Goal: Task Accomplishment & Management: Manage account settings

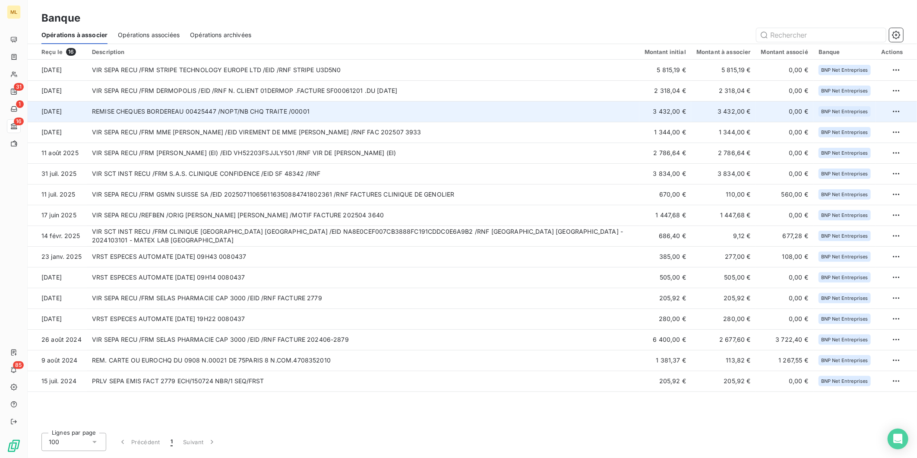
click at [441, 110] on td "REMISE CHEQUES BORDEREAU 00425447 /NOPT/NB CHQ TRAITE /00001" at bounding box center [363, 111] width 553 height 21
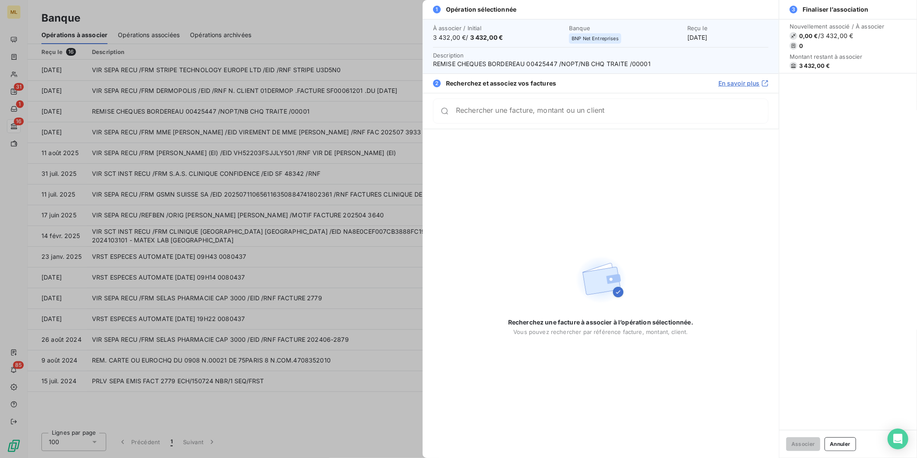
click at [529, 115] on input "Rechercher une facture, montant ou un client" at bounding box center [612, 111] width 312 height 9
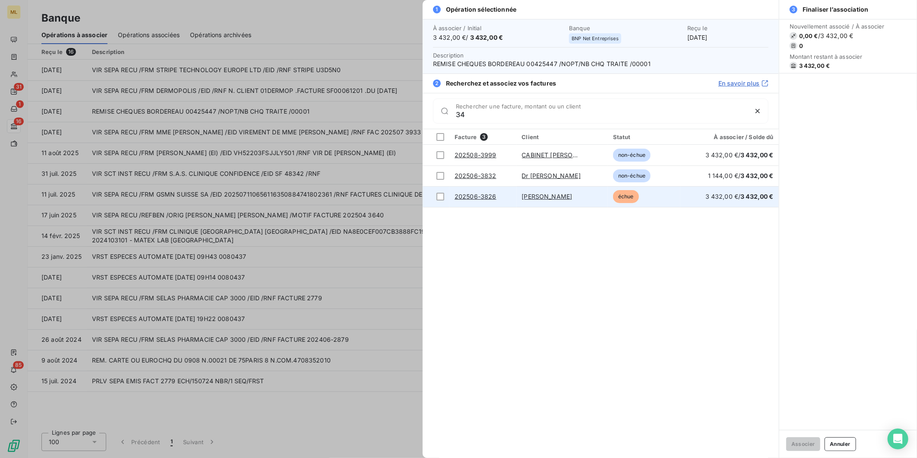
type input "3"
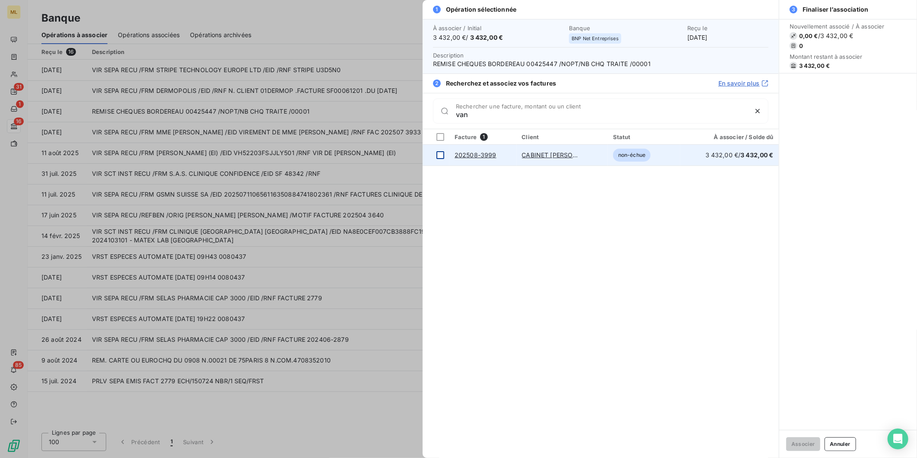
type input "van"
click at [438, 156] on div at bounding box center [441, 155] width 8 height 8
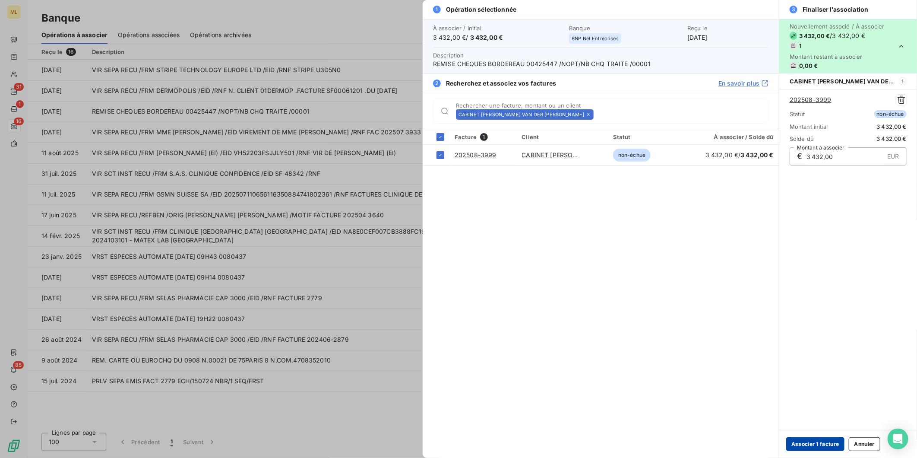
click at [825, 443] on button "Associer 1 facture" at bounding box center [815, 444] width 58 height 14
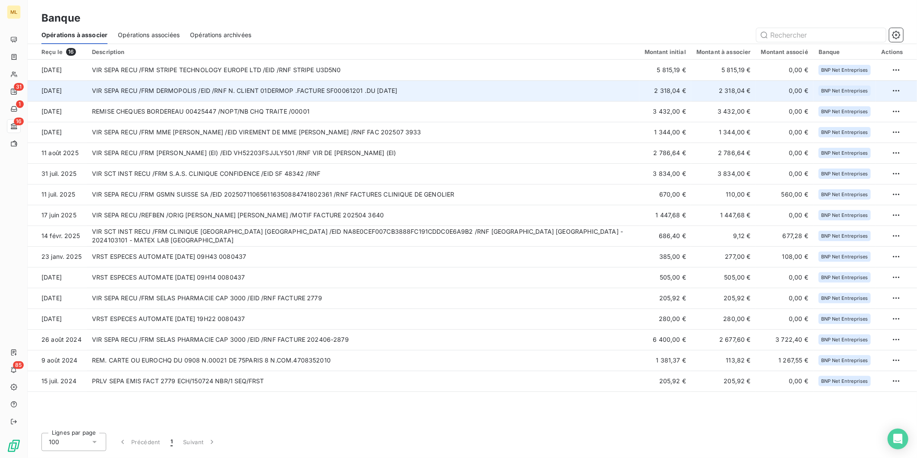
click at [437, 91] on td "VIR SEPA RECU /FRM DERMOPOLIS /EID /RNF N. CLIENT 01DERMOP .FACTURE SF00061201 …" at bounding box center [363, 90] width 553 height 21
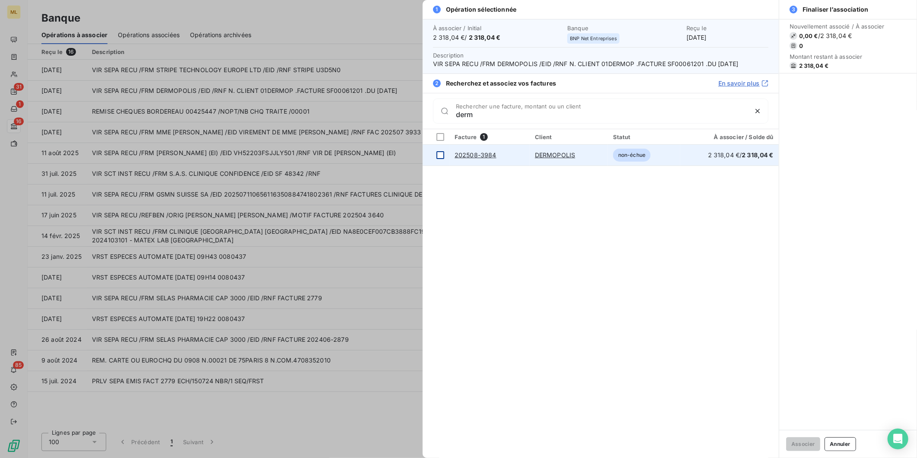
type input "derm"
click at [442, 154] on div at bounding box center [441, 155] width 8 height 8
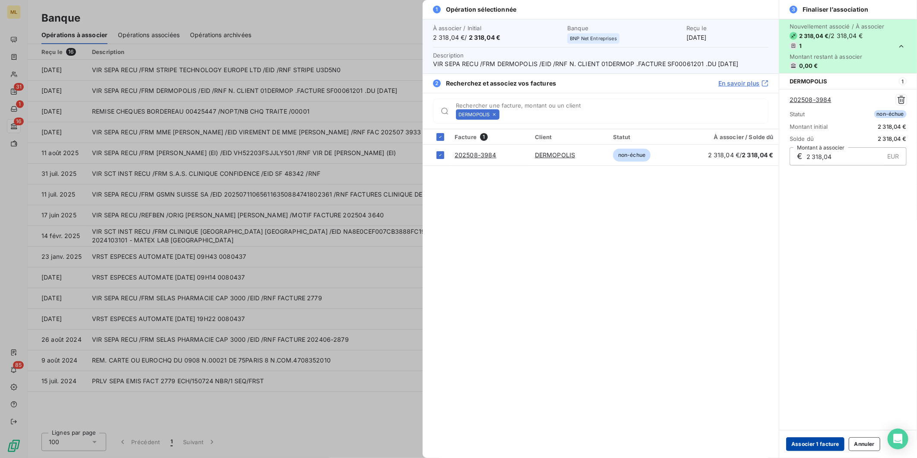
click at [809, 445] on button "Associer 1 facture" at bounding box center [815, 444] width 58 height 14
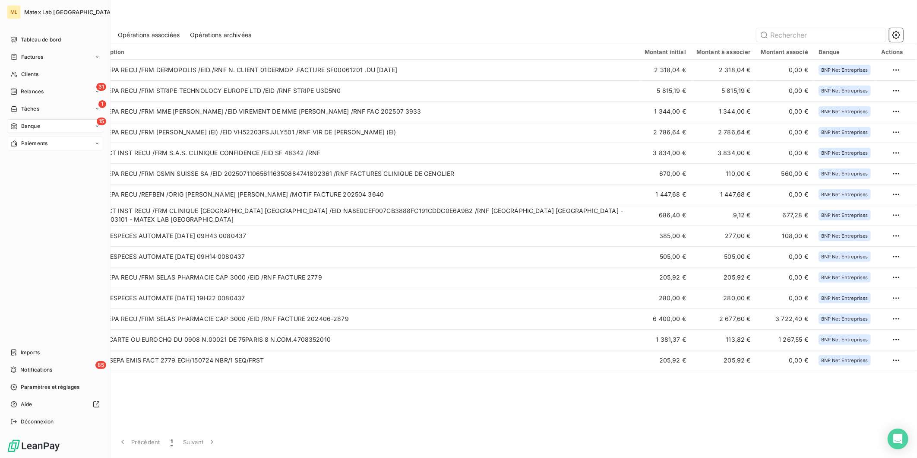
click at [25, 141] on span "Paiements" at bounding box center [34, 143] width 26 height 8
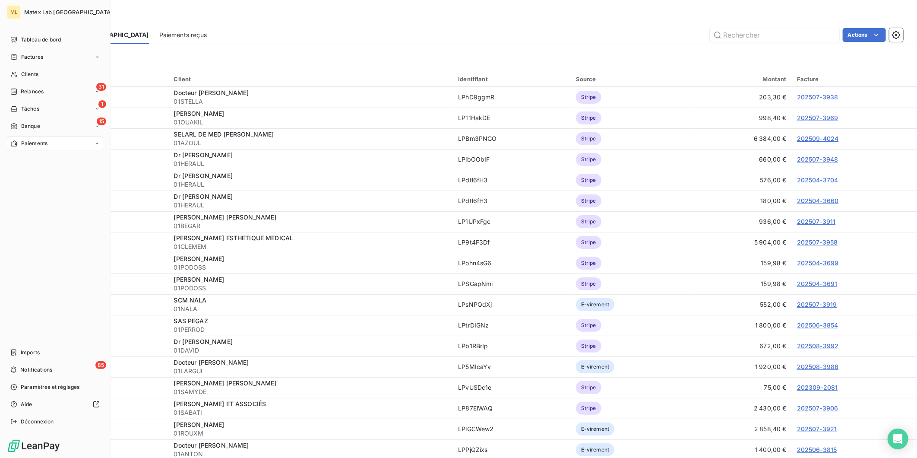
click at [42, 117] on nav "Tableau de bord Factures Clients 31 Relances 1 Tâches 15 Banque Paiements" at bounding box center [55, 91] width 96 height 117
click at [44, 122] on div "15 Banque" at bounding box center [55, 126] width 96 height 14
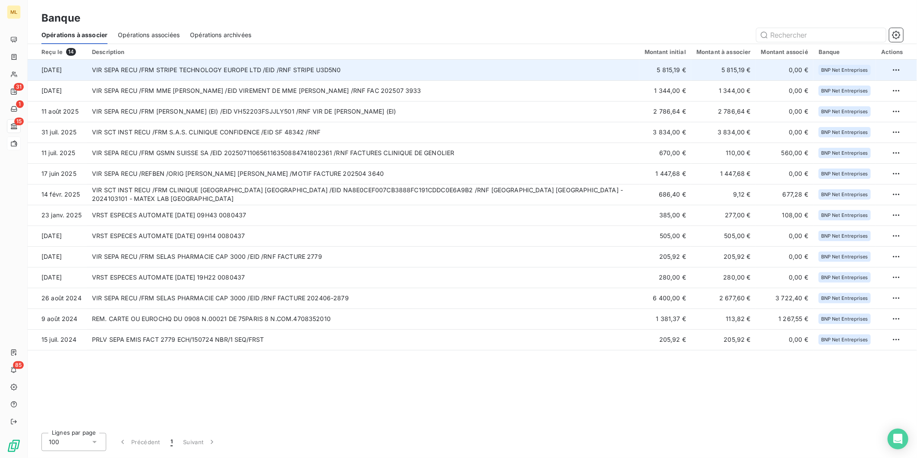
click at [556, 67] on td "VIR SEPA RECU /FRM STRIPE TECHNOLOGY EUROPE LTD /EID /RNF STRIPE U3D5N0" at bounding box center [363, 70] width 553 height 21
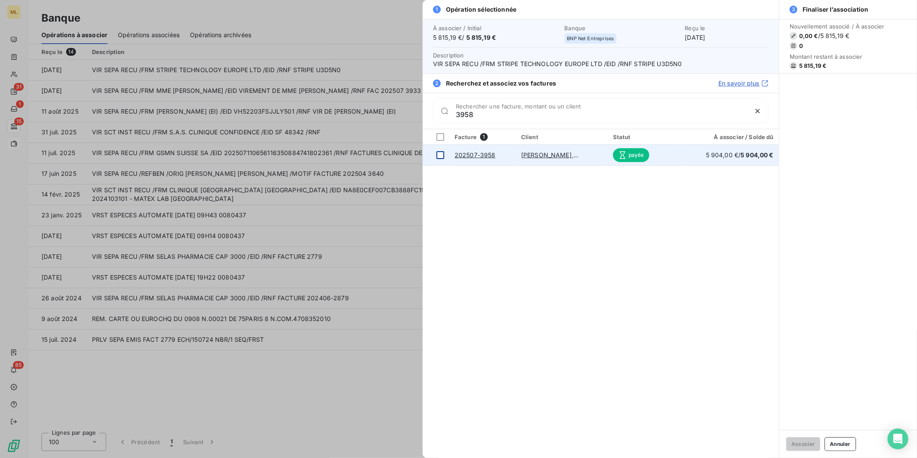
type input "3958"
click at [441, 156] on div at bounding box center [441, 155] width 8 height 8
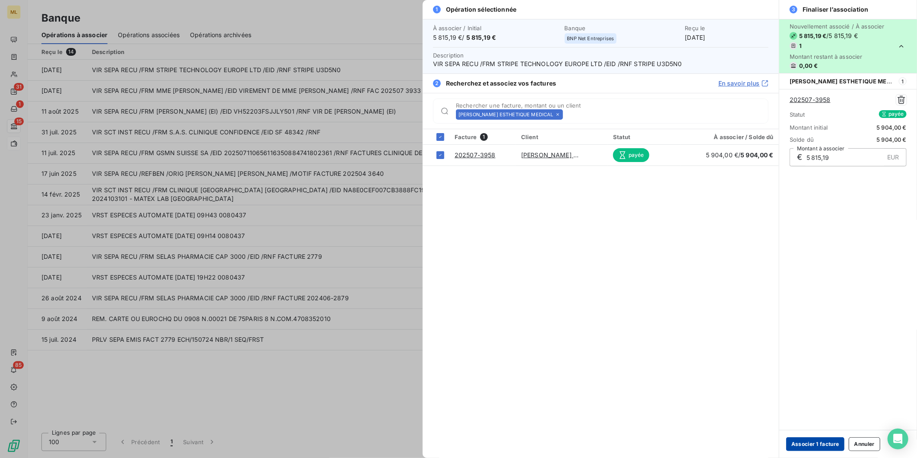
click at [813, 441] on button "Associer 1 facture" at bounding box center [815, 444] width 58 height 14
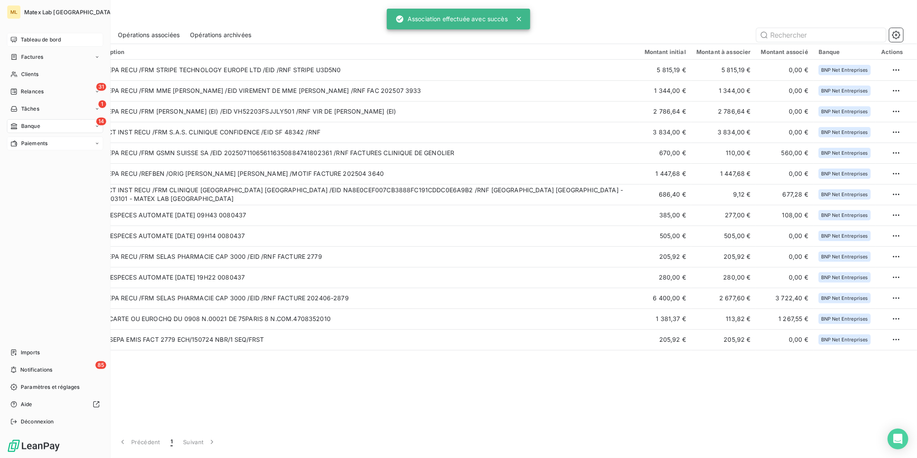
click at [35, 41] on span "Tableau de bord" at bounding box center [41, 40] width 40 height 8
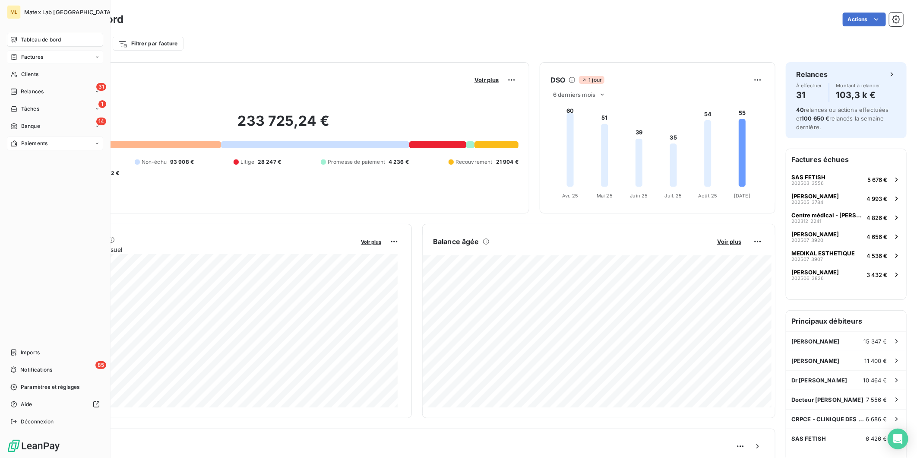
click at [25, 59] on span "Factures" at bounding box center [32, 57] width 22 height 8
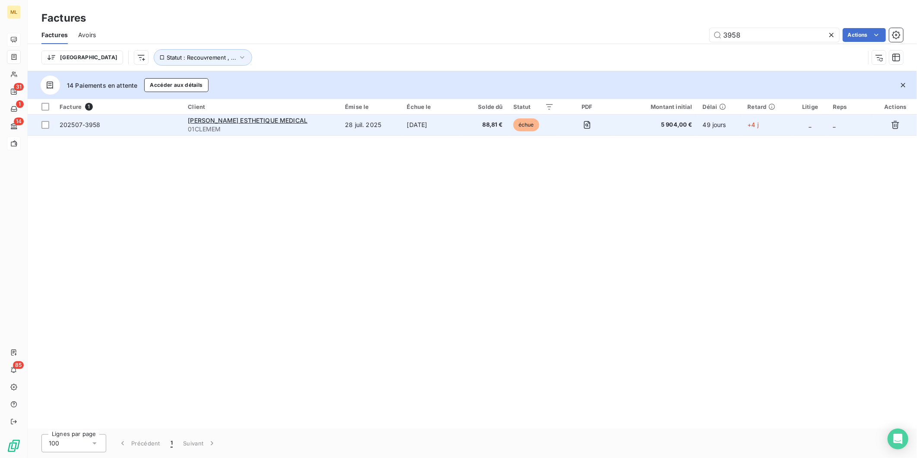
type input "3958"
click at [472, 123] on span "88,81 €" at bounding box center [485, 124] width 36 height 9
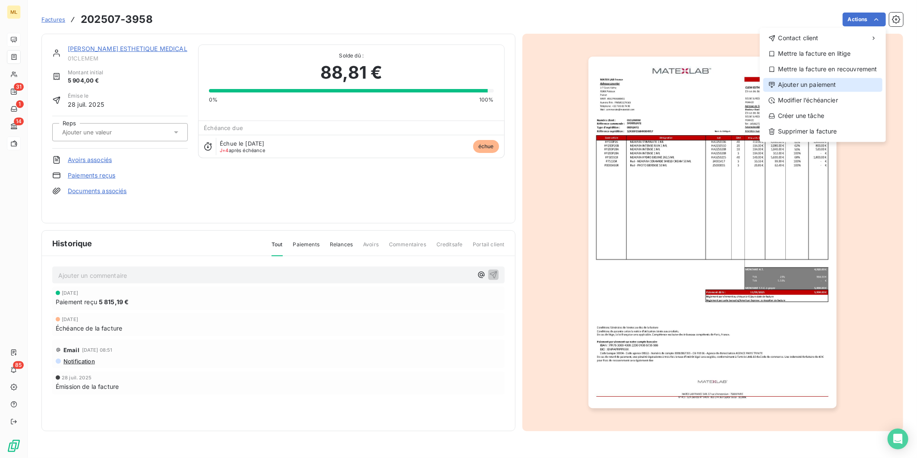
click at [800, 86] on div "Ajouter un paiement" at bounding box center [823, 85] width 119 height 14
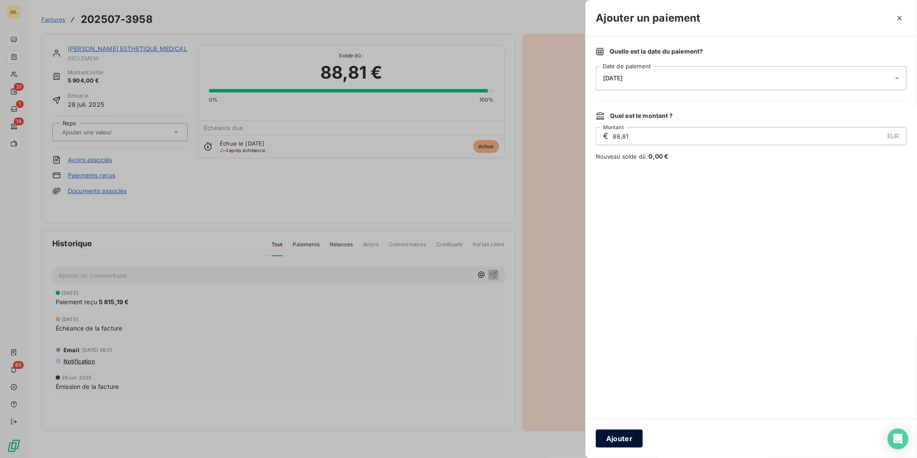
click at [623, 434] on button "Ajouter" at bounding box center [619, 438] width 47 height 18
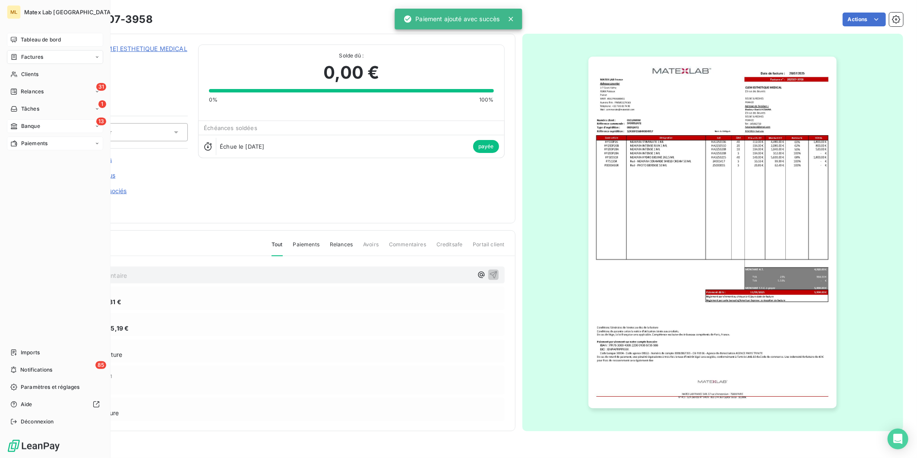
click at [25, 123] on span "Banque" at bounding box center [30, 126] width 19 height 8
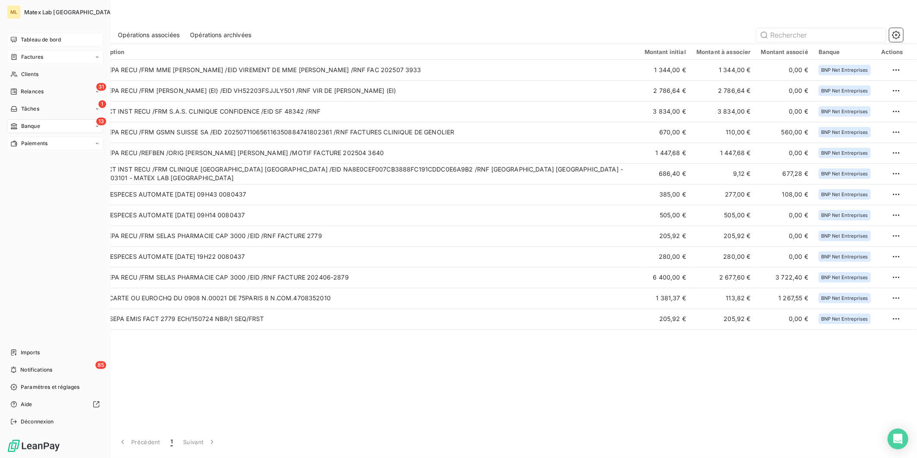
click at [48, 40] on span "Tableau de bord" at bounding box center [41, 40] width 40 height 8
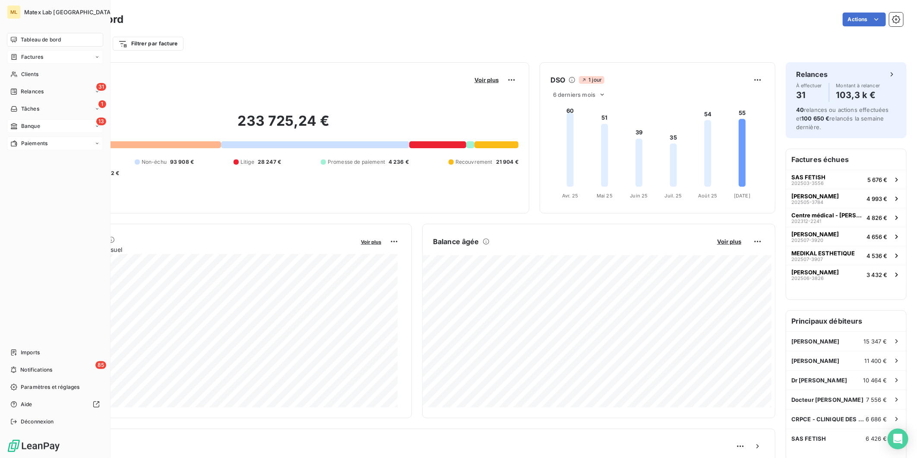
click at [29, 53] on span "Factures" at bounding box center [32, 57] width 22 height 8
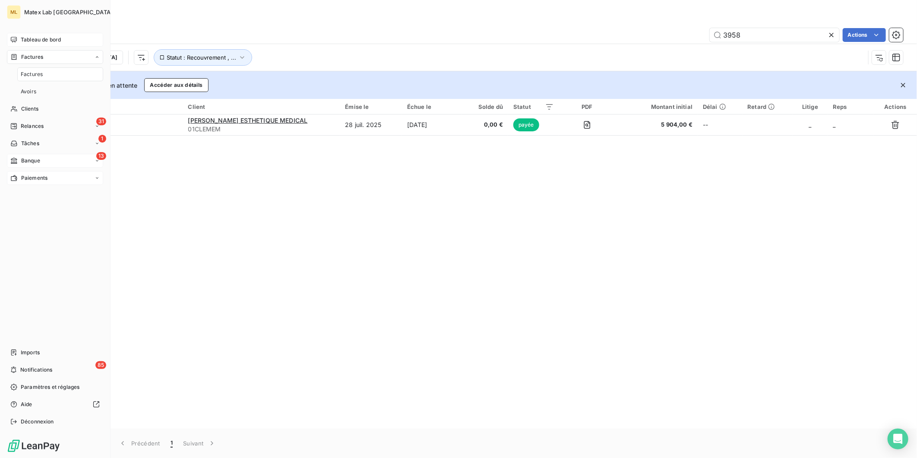
click at [37, 39] on span "Tableau de bord" at bounding box center [41, 40] width 40 height 8
